Goal: Task Accomplishment & Management: Complete application form

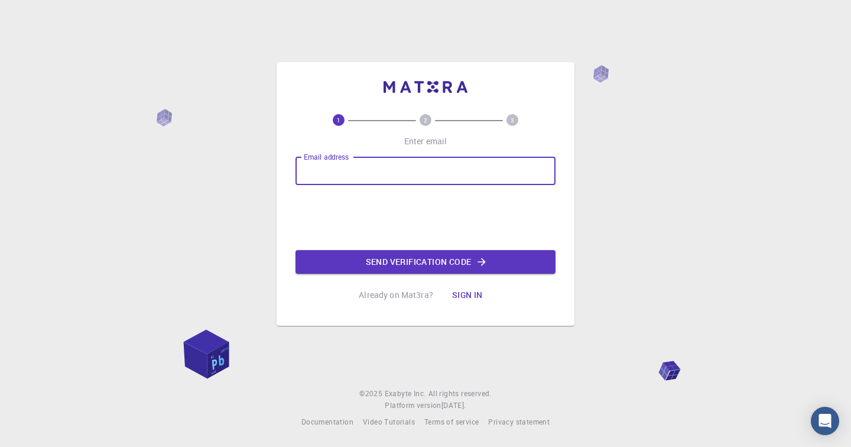
click at [414, 168] on input "Email address" at bounding box center [425, 171] width 260 height 28
type input "[PERSON_NAME][EMAIL_ADDRESS][DOMAIN_NAME]"
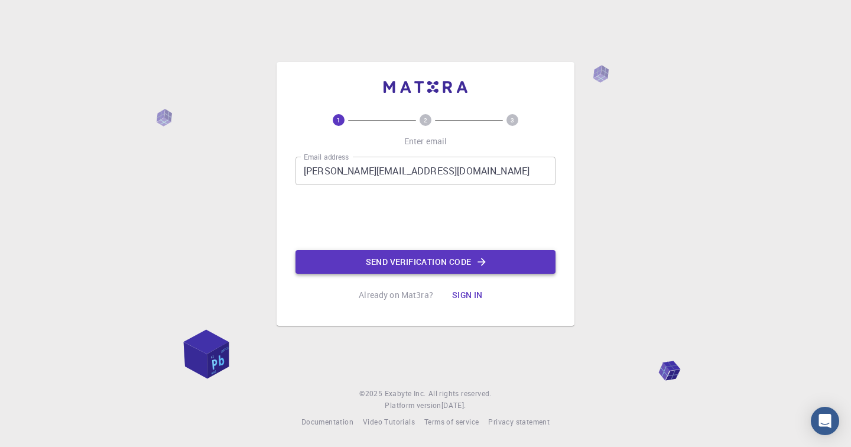
click at [433, 257] on button "Send verification code" at bounding box center [425, 262] width 260 height 24
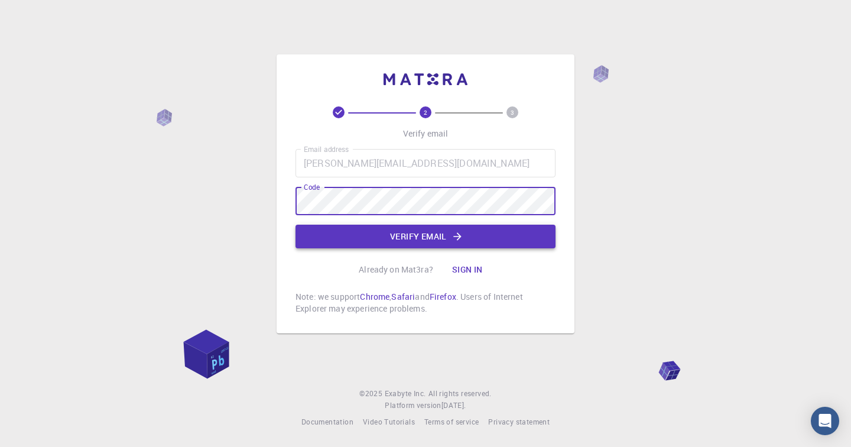
click at [342, 237] on button "Verify email" at bounding box center [425, 237] width 260 height 24
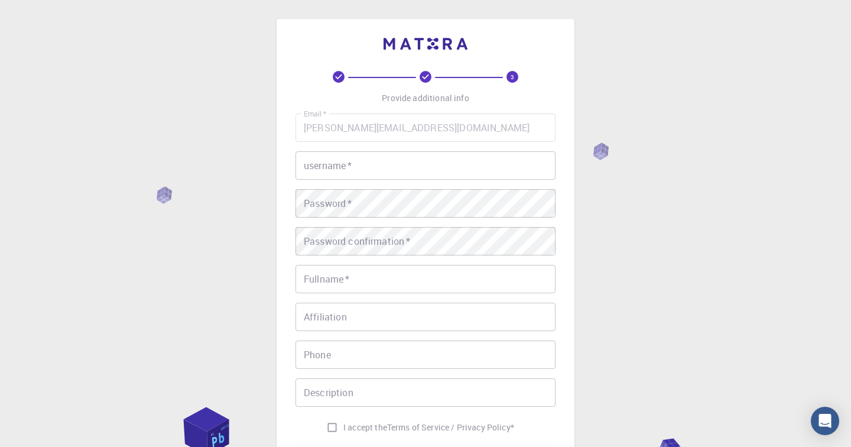
click at [333, 175] on input "username   *" at bounding box center [425, 165] width 260 height 28
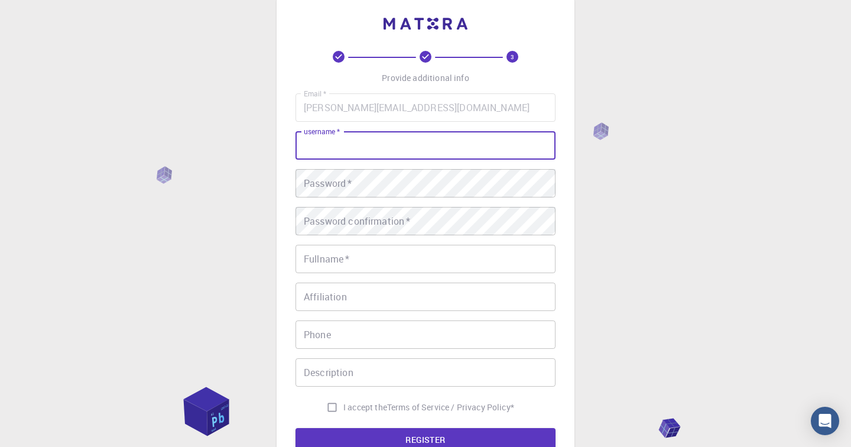
scroll to position [37, 0]
